Goal: Check status

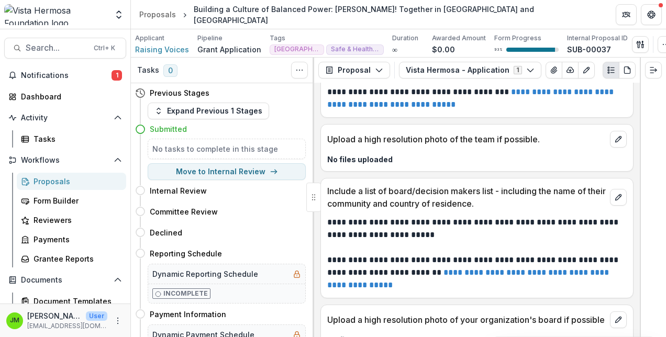
scroll to position [6545, 0]
click at [492, 16] on header "Proposals Building a Culture of Balanced Power: [PERSON_NAME]! Together in [GEO…" at bounding box center [398, 14] width 535 height 29
click at [509, 9] on header "Proposals Building a Culture of Balanced Power: [PERSON_NAME]! Together in [GEO…" at bounding box center [398, 14] width 535 height 29
click at [240, 73] on div "Tasks 0 Show Cancelled Tasks" at bounding box center [222, 71] width 183 height 26
click at [53, 185] on div "Proposals" at bounding box center [76, 181] width 84 height 11
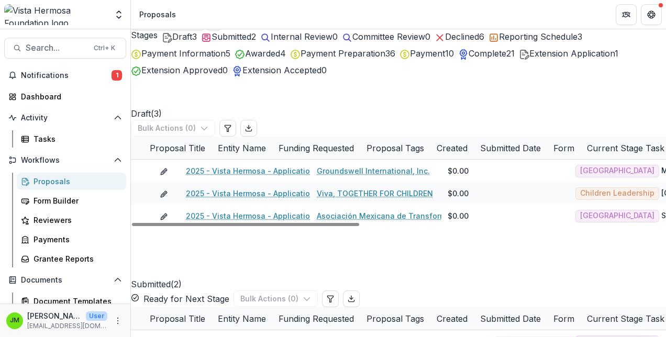
scroll to position [36, 0]
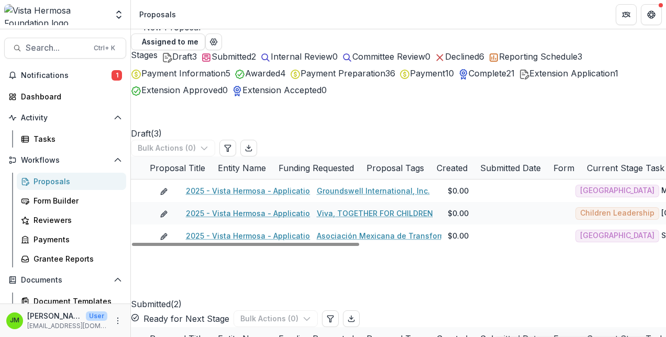
click at [244, 55] on span "Submitted" at bounding box center [231, 56] width 40 height 10
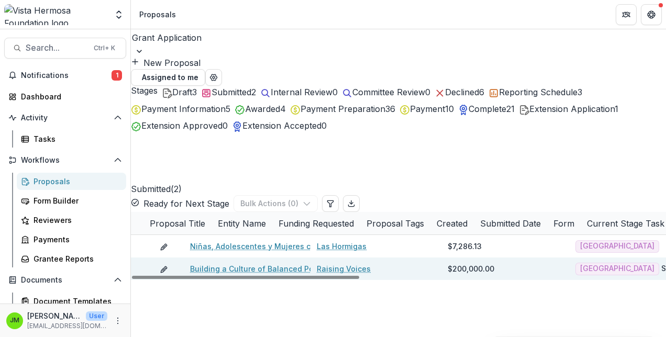
click at [256, 263] on link "Building a Culture of Balanced Power: [PERSON_NAME]! Together in [GEOGRAPHIC_DA…" at bounding box center [398, 268] width 417 height 11
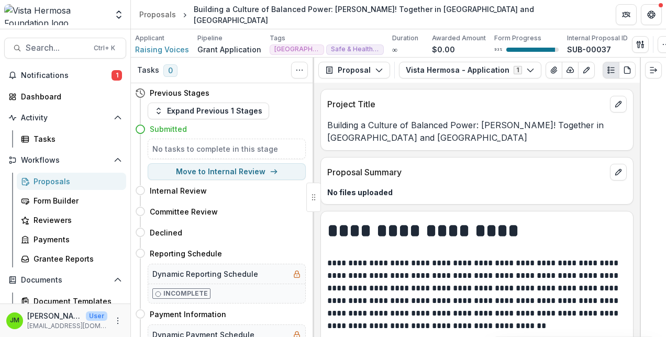
click at [41, 180] on div "Proposals" at bounding box center [76, 181] width 84 height 11
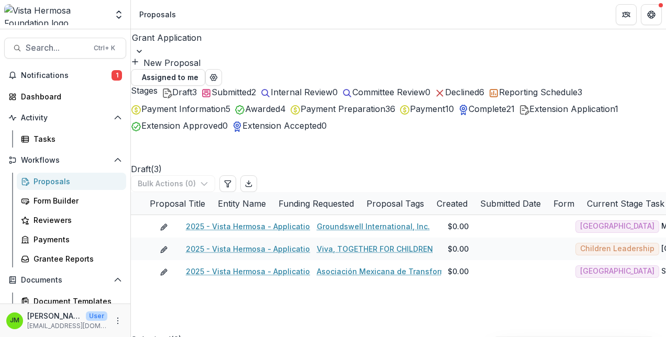
click at [175, 94] on span "Draft" at bounding box center [182, 92] width 20 height 10
click at [245, 87] on span "Submitted" at bounding box center [231, 92] width 40 height 10
